Goal: Contribute content: Add original content to the website for others to see

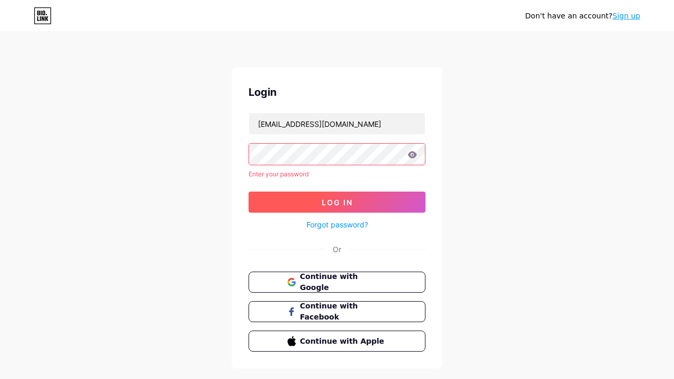
click at [337, 198] on span "Log In" at bounding box center [337, 202] width 31 height 9
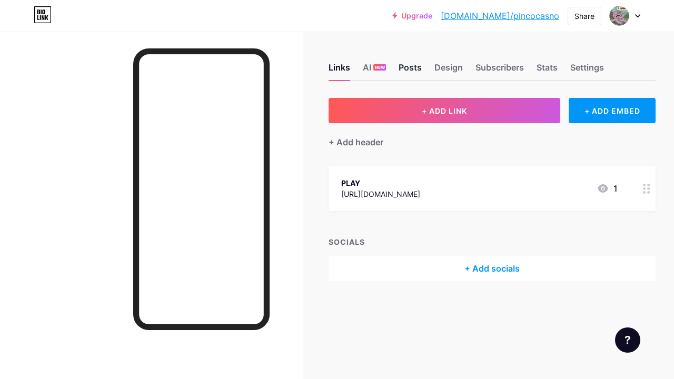
click at [405, 65] on div "Posts" at bounding box center [410, 70] width 23 height 19
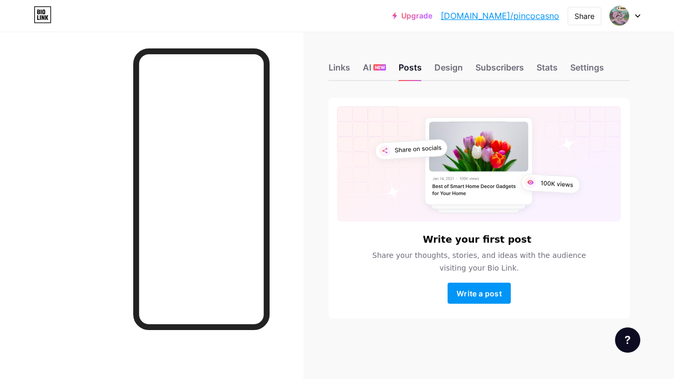
click at [479, 293] on span "Write a post" at bounding box center [479, 293] width 45 height 9
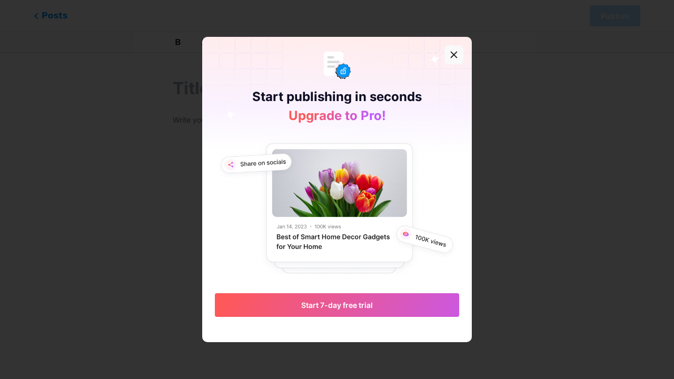
click at [452, 56] on icon at bounding box center [454, 55] width 8 height 8
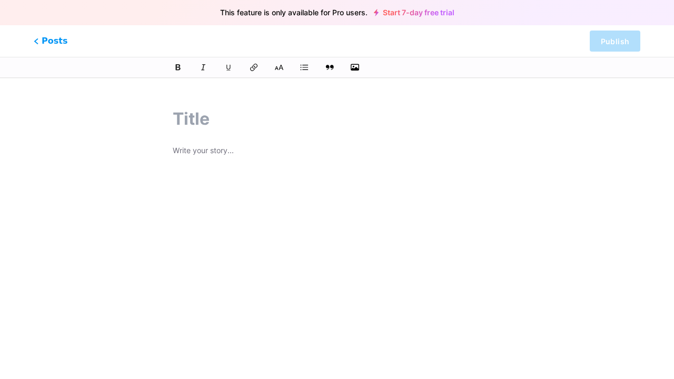
click at [324, 121] on input "text" at bounding box center [337, 118] width 329 height 25
drag, startPoint x: 283, startPoint y: 16, endPoint x: 321, endPoint y: 16, distance: 37.9
click at [316, 16] on span "This feature is only available for Pro users." at bounding box center [293, 12] width 147 height 15
click at [321, 16] on span "This feature is only available for Pro users." at bounding box center [293, 12] width 147 height 15
drag, startPoint x: 338, startPoint y: 15, endPoint x: 358, endPoint y: 15, distance: 19.5
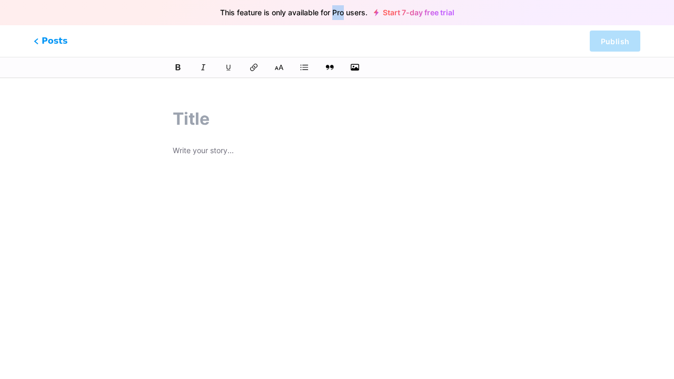
click at [343, 15] on span "This feature is only available for Pro users." at bounding box center [293, 12] width 147 height 15
click at [365, 15] on span "This feature is only available for Pro users." at bounding box center [293, 12] width 147 height 15
